Goal: Task Accomplishment & Management: Complete application form

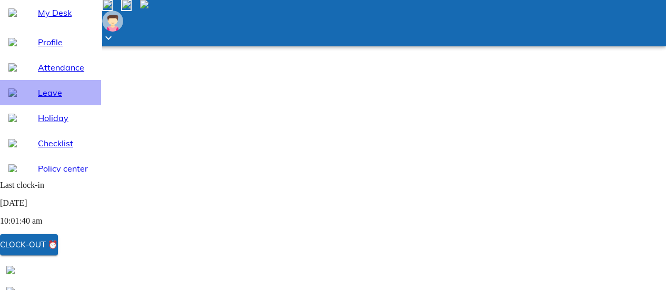
click at [63, 99] on span "Leave" at bounding box center [65, 92] width 55 height 13
select select "8"
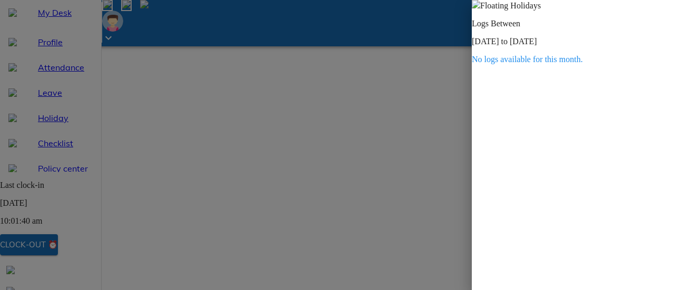
click at [267, 177] on div at bounding box center [337, 145] width 674 height 290
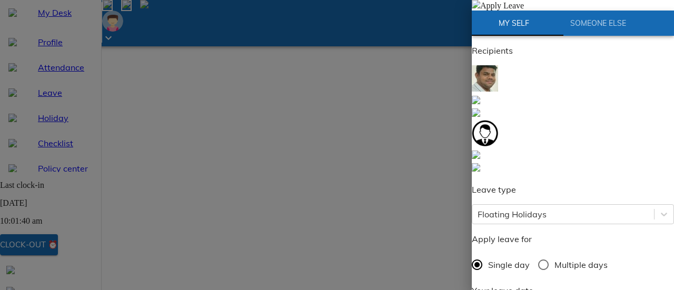
click at [567, 258] on span "Multiple days" at bounding box center [580, 264] width 53 height 13
click at [554, 254] on input "Multiple days" at bounding box center [543, 265] width 22 height 22
radio input "true"
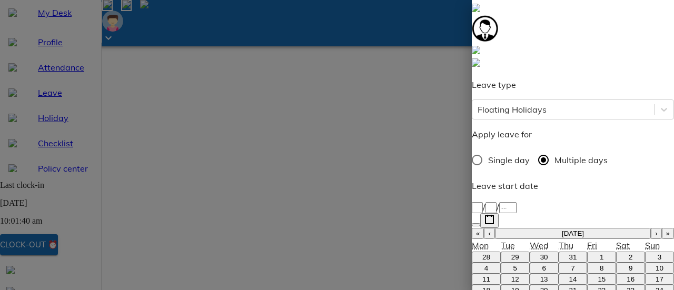
scroll to position [105, 0]
click at [650, 227] on button "›" at bounding box center [655, 232] width 11 height 11
click at [558, 251] on button "4" at bounding box center [572, 256] width 29 height 11
type input "[DATE]"
type input "4"
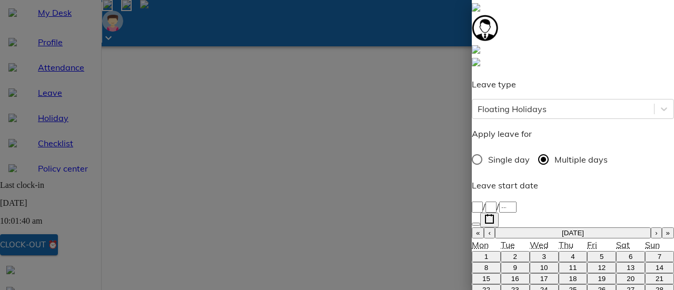
type input "9"
type input "2025"
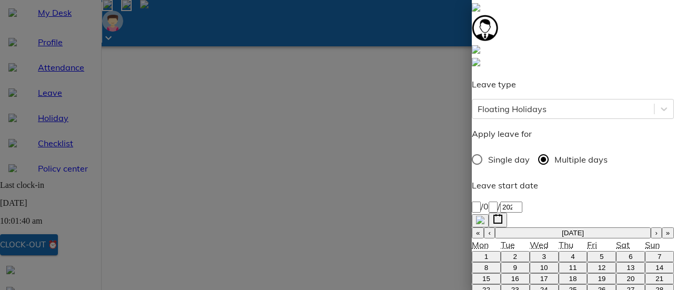
type input "[DATE]"
type input "5"
type input "9"
type input "2025"
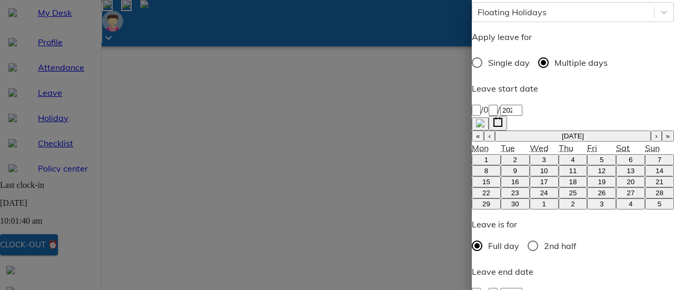
scroll to position [210, 0]
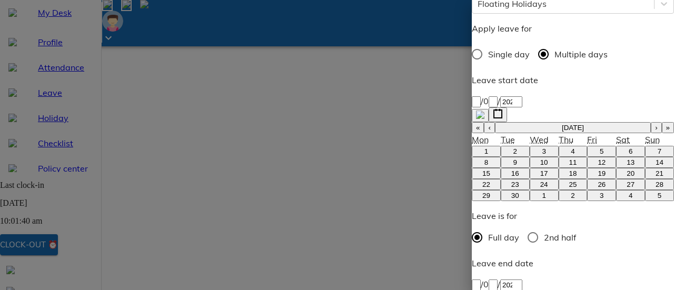
type textarea "O"
type textarea "x"
type textarea "On"
type textarea "x"
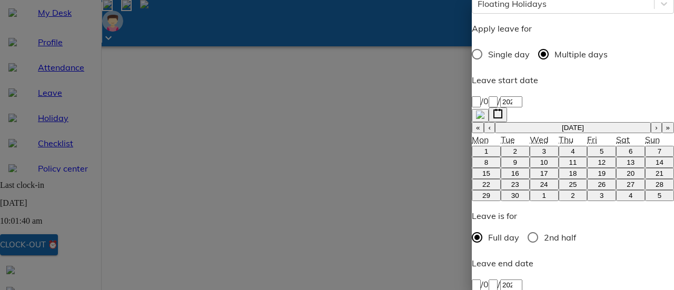
type textarea "Ona"
type textarea "x"
type textarea "[DATE]"
type textarea "x"
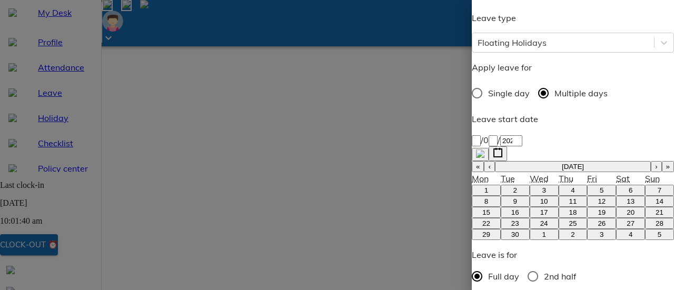
scroll to position [235, 0]
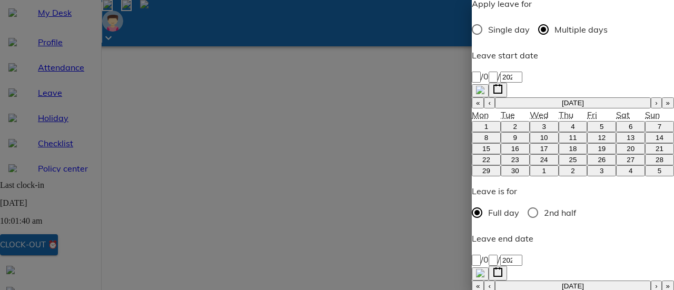
type textarea "[DATE]"
type textarea "x"
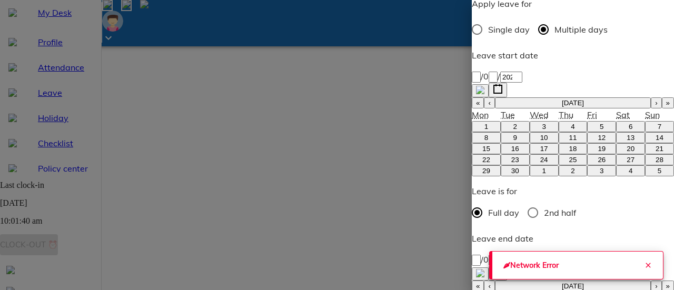
click at [644, 261] on icon "Close" at bounding box center [648, 265] width 8 height 8
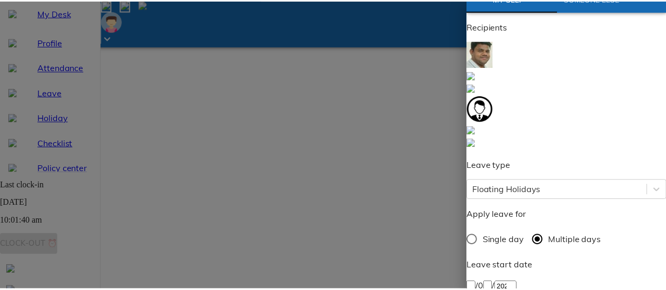
scroll to position [0, 0]
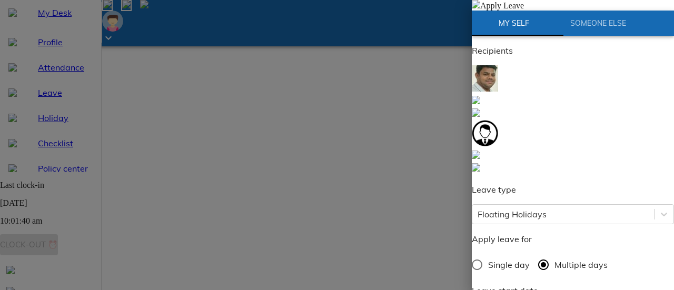
click at [480, 10] on span at bounding box center [476, 5] width 8 height 9
radio input "true"
type textarea "x"
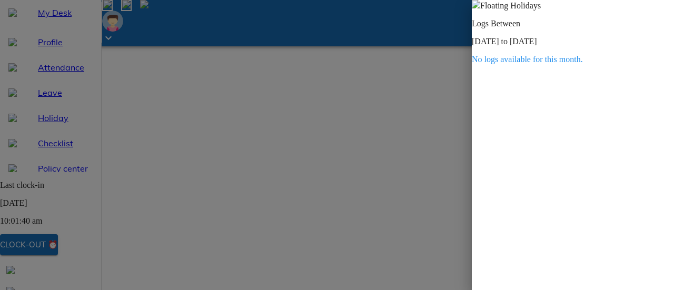
click at [262, 156] on div at bounding box center [337, 145] width 674 height 290
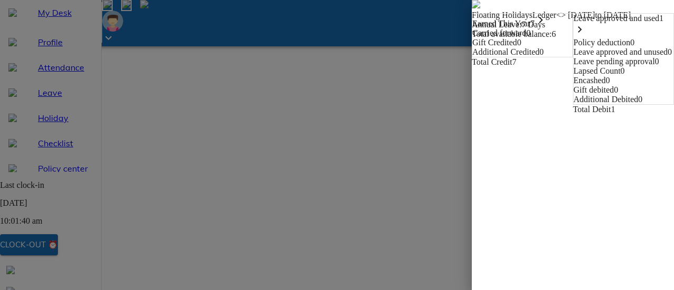
click at [534, 26] on icon "keyboard_arrow_right" at bounding box center [540, 20] width 13 height 13
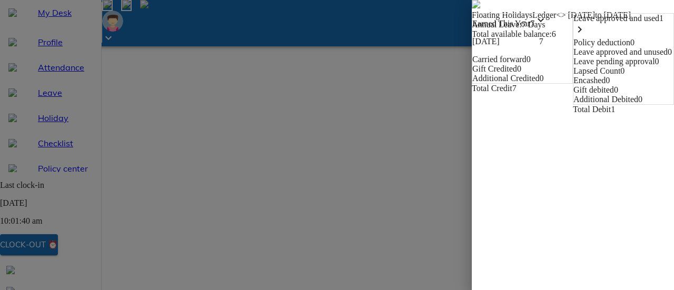
click at [534, 26] on icon "keyboard_arrow_down" at bounding box center [540, 20] width 13 height 13
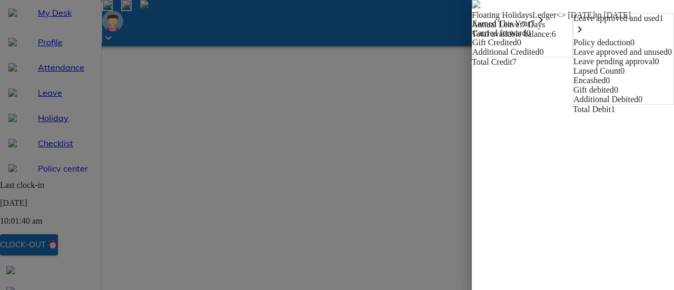
click at [472, 8] on img at bounding box center [476, 4] width 8 height 8
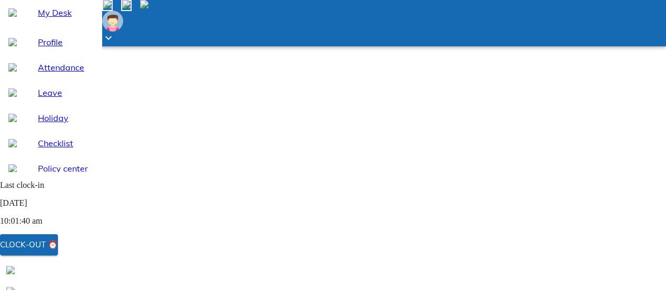
scroll to position [53, 0]
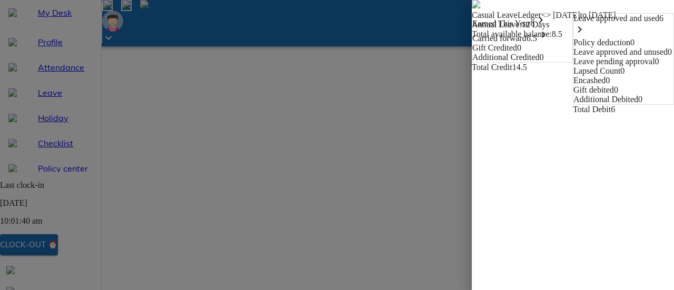
click at [472, 8] on img at bounding box center [476, 4] width 8 height 8
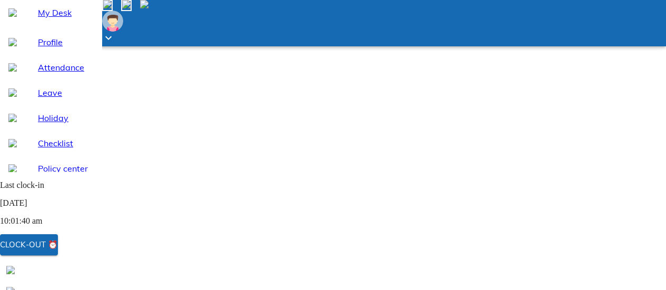
click at [43, 131] on div "Holiday" at bounding box center [50, 117] width 101 height 25
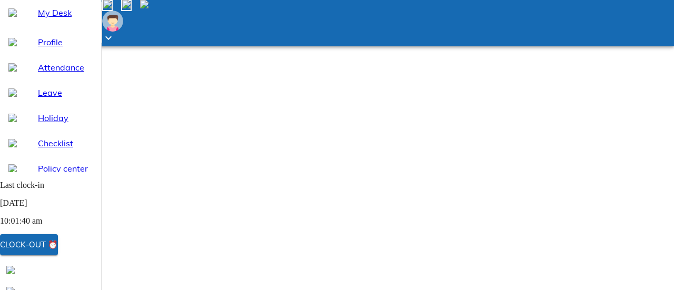
click at [43, 99] on span "Leave" at bounding box center [65, 92] width 55 height 13
select select "8"
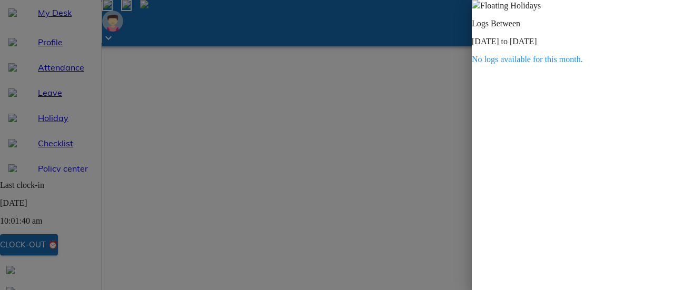
click at [279, 161] on div at bounding box center [337, 145] width 674 height 290
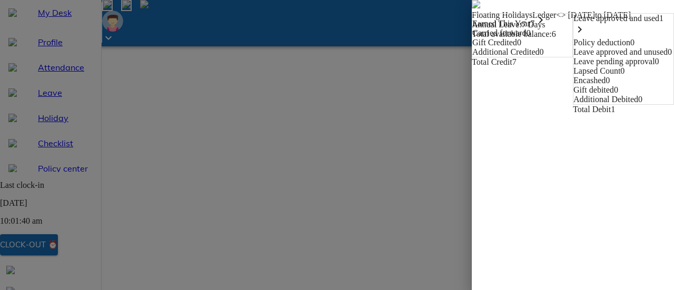
click at [472, 17] on span "Floating Holidays Ledger <> [DATE] to [DATE]" at bounding box center [573, 9] width 202 height 19
click at [472, 8] on img at bounding box center [476, 4] width 8 height 8
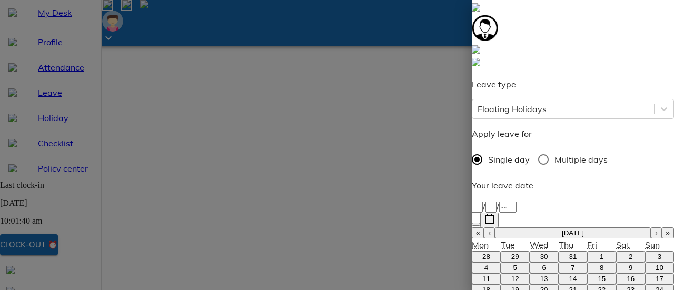
click at [650, 227] on button "›" at bounding box center [655, 232] width 11 height 11
click at [561, 251] on button "4" at bounding box center [572, 256] width 29 height 11
type input "[DATE]"
type input "4"
type input "9"
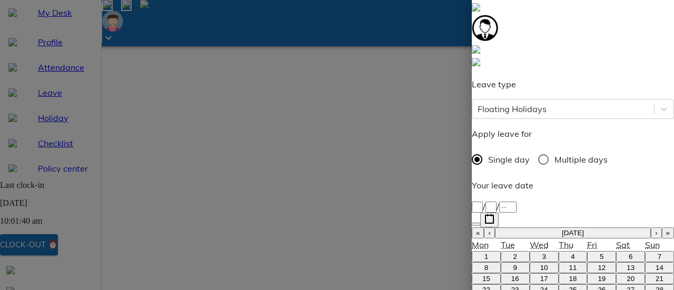
type input "2025"
type textarea "O"
type textarea "x"
type textarea "On"
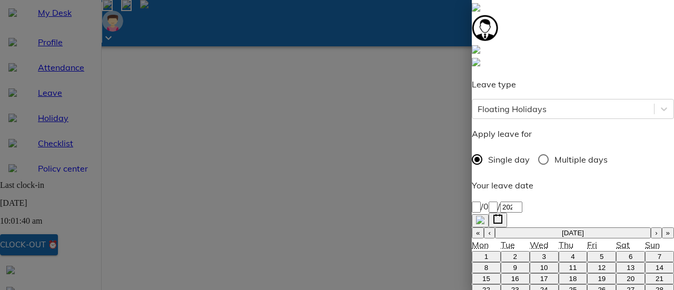
type textarea "x"
type textarea "Ona"
type textarea "x"
type textarea "[DATE]"
type textarea "x"
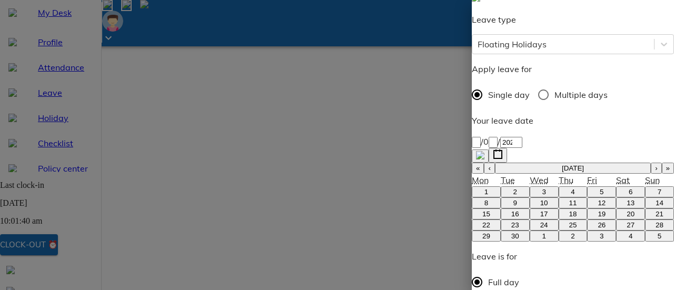
scroll to position [170, 0]
type textarea "[DATE]"
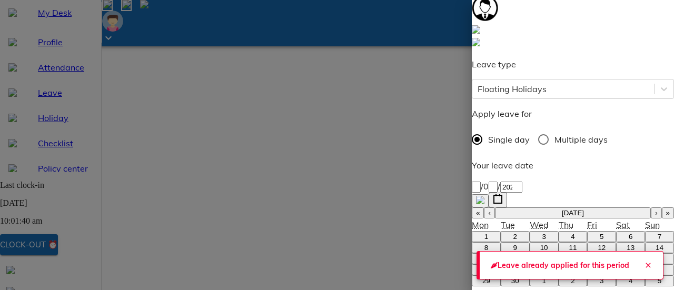
scroll to position [65, 0]
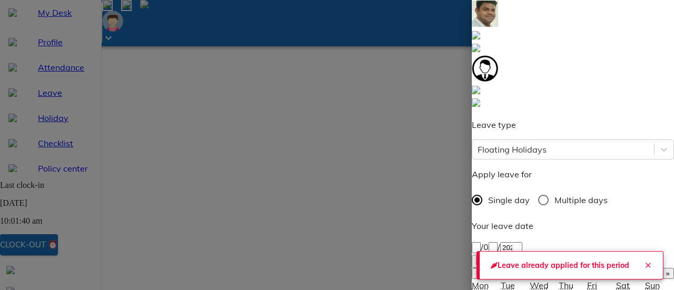
click at [647, 261] on icon "Close" at bounding box center [648, 265] width 8 height 8
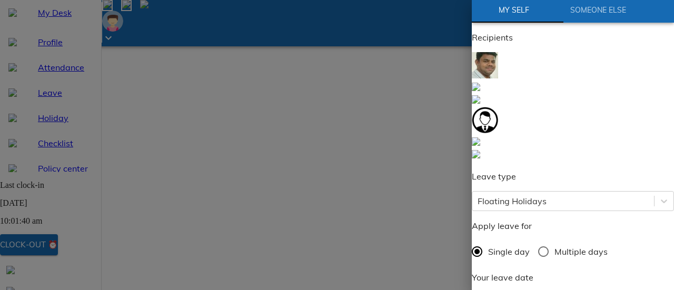
scroll to position [0, 0]
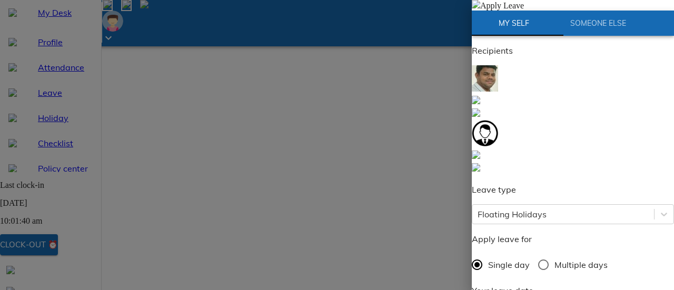
click at [480, 10] on span at bounding box center [476, 5] width 8 height 9
type textarea "x"
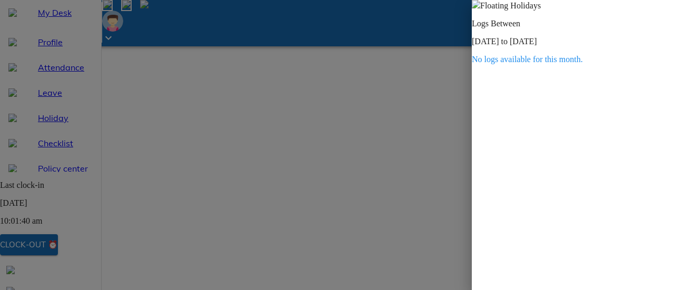
click at [266, 157] on div at bounding box center [337, 145] width 674 height 290
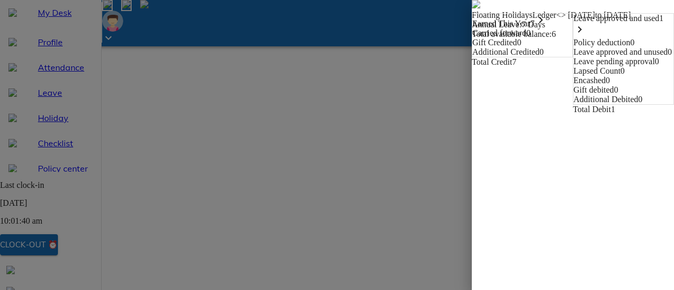
click at [586, 36] on icon "keyboard_arrow_right" at bounding box center [579, 29] width 13 height 13
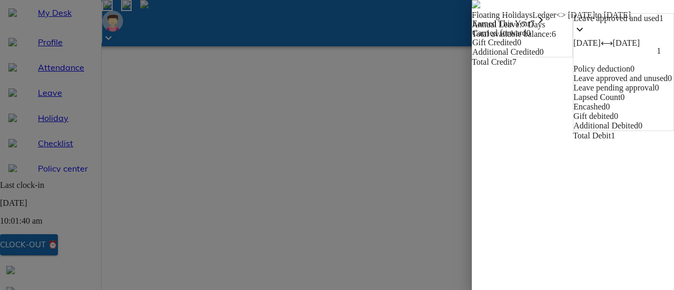
click at [586, 36] on icon "keyboard_arrow_down" at bounding box center [579, 29] width 13 height 13
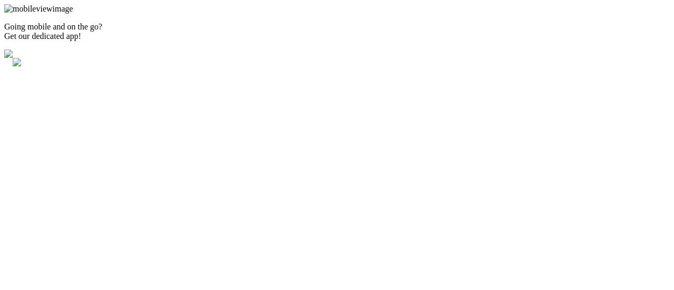
select select "8"
